Goal: Navigation & Orientation: Find specific page/section

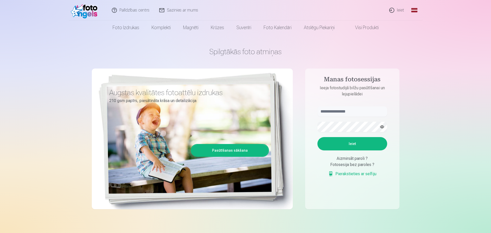
click at [428, 29] on nav "Foto izdrukas Augstas kvalitātes fotoattēlu izdrukas 210 gsm papīrs, piesātināt…" at bounding box center [245, 27] width 491 height 14
click at [346, 114] on input "text" at bounding box center [352, 112] width 70 height 10
click at [347, 115] on input "text" at bounding box center [352, 112] width 70 height 10
click at [363, 166] on div "Fotosesija bez paroles ?" at bounding box center [352, 165] width 70 height 6
click at [350, 166] on div "Fotosesija bez paroles ?" at bounding box center [352, 165] width 70 height 6
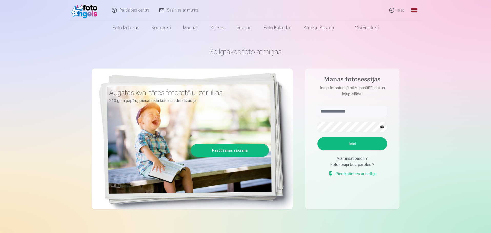
click at [345, 146] on button "Ieiet" at bounding box center [352, 143] width 70 height 13
click at [401, 11] on link "Ieiet" at bounding box center [396, 10] width 25 height 20
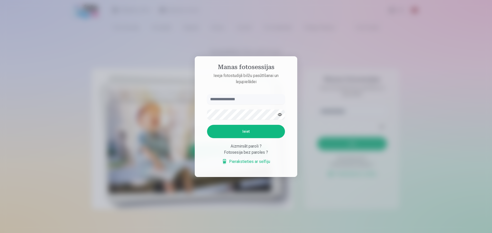
click at [246, 102] on input "text" at bounding box center [246, 99] width 78 height 10
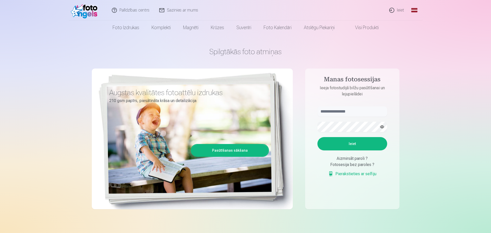
click at [237, 153] on link "Pasūtīšanas sākšana" at bounding box center [229, 150] width 77 height 11
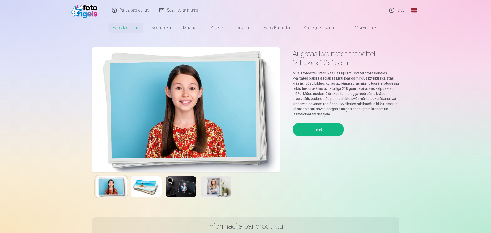
drag, startPoint x: 304, startPoint y: 171, endPoint x: 306, endPoint y: 173, distance: 3.5
click at [306, 173] on div "Ieiet" at bounding box center [345, 163] width 107 height 81
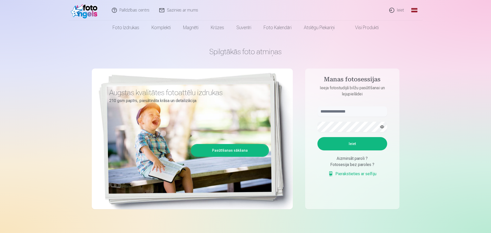
click at [370, 174] on link "Pierakstieties ar selfiju" at bounding box center [352, 174] width 48 height 6
click at [368, 29] on link "Visi produkti" at bounding box center [363, 27] width 44 height 14
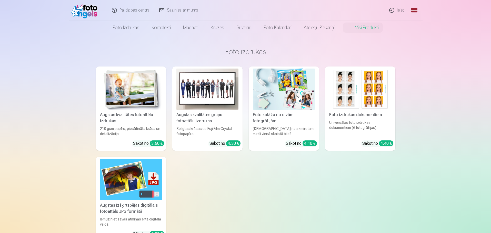
click at [85, 13] on img at bounding box center [85, 10] width 29 height 16
